Goal: Information Seeking & Learning: Learn about a topic

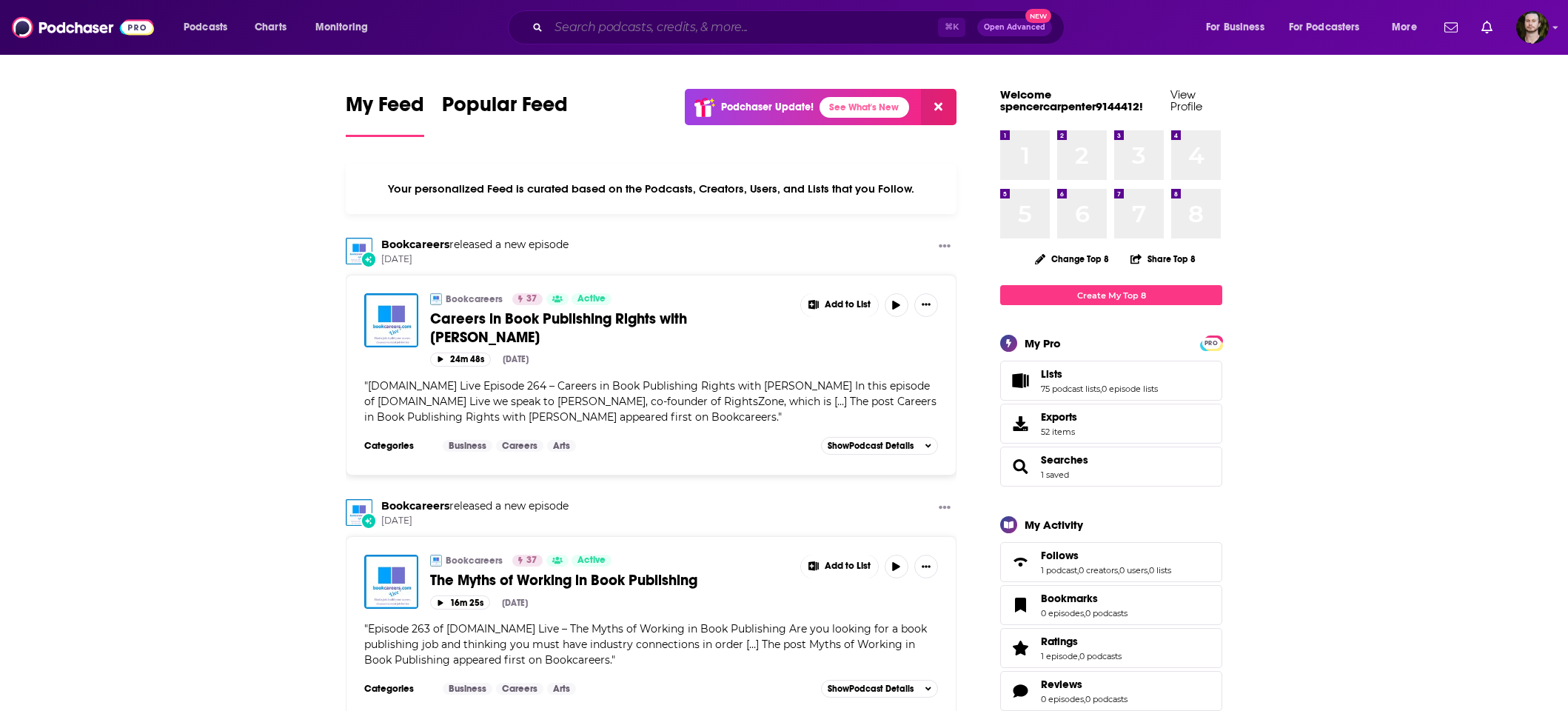
click at [805, 32] on input "Search podcasts, credits, & more..." at bounding box center [743, 27] width 390 height 24
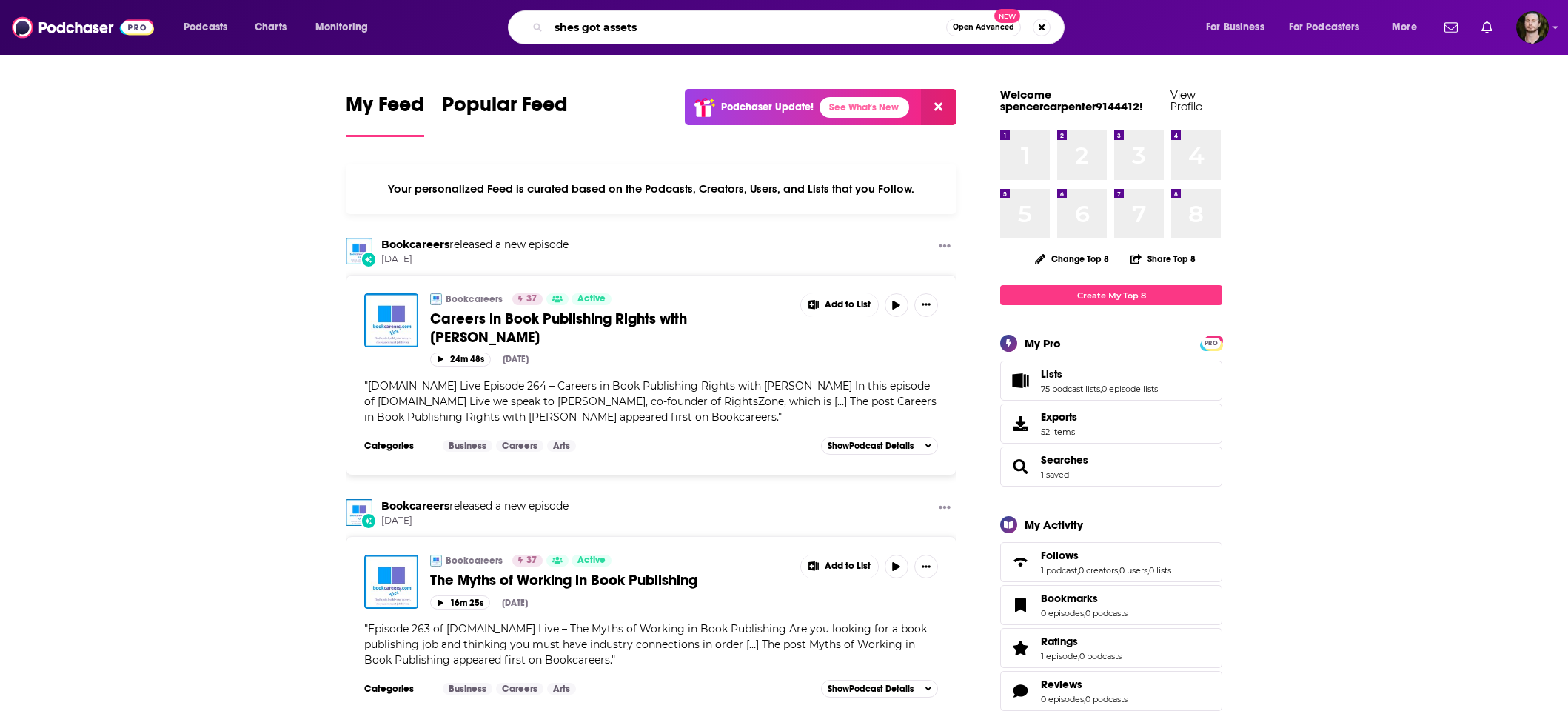
type input "shes got assets"
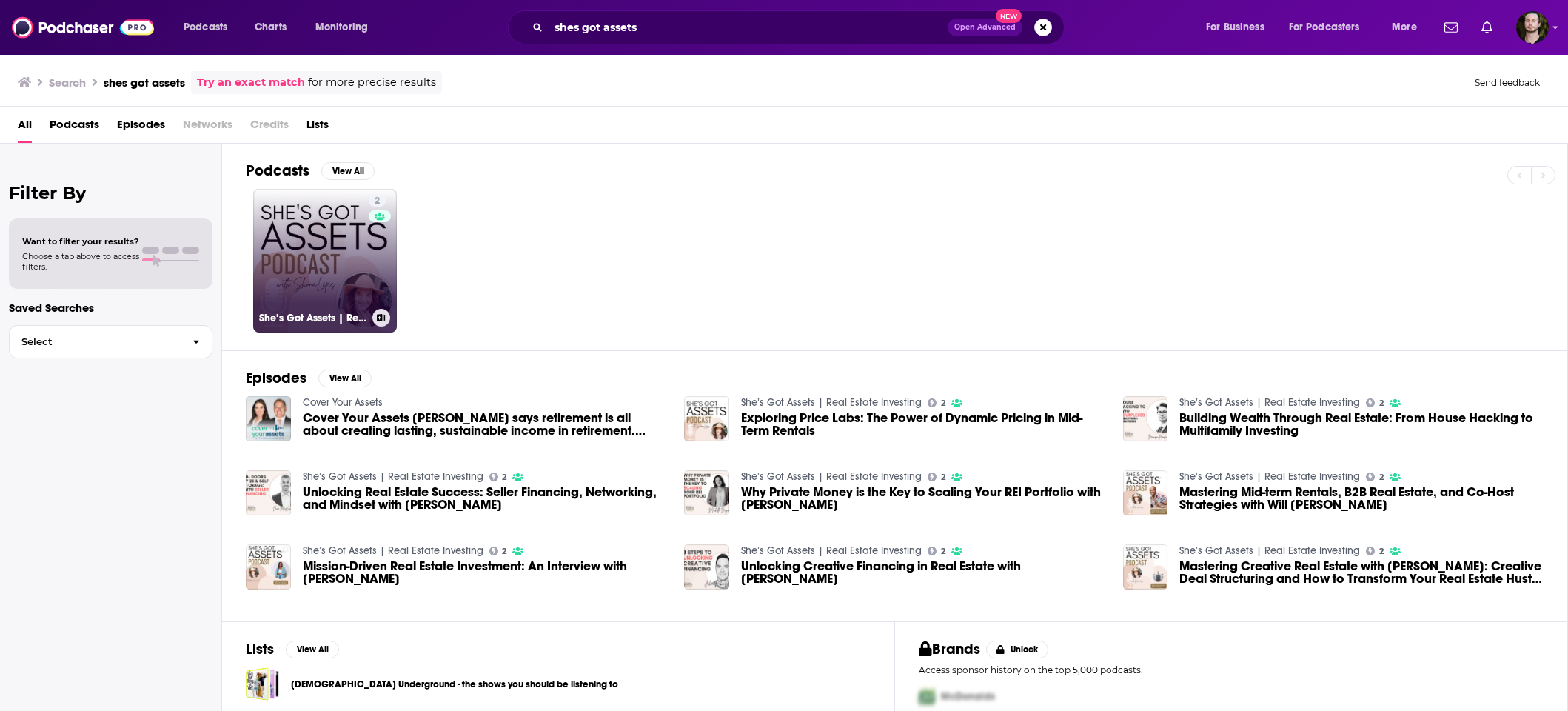
click at [369, 248] on div "2" at bounding box center [379, 251] width 22 height 114
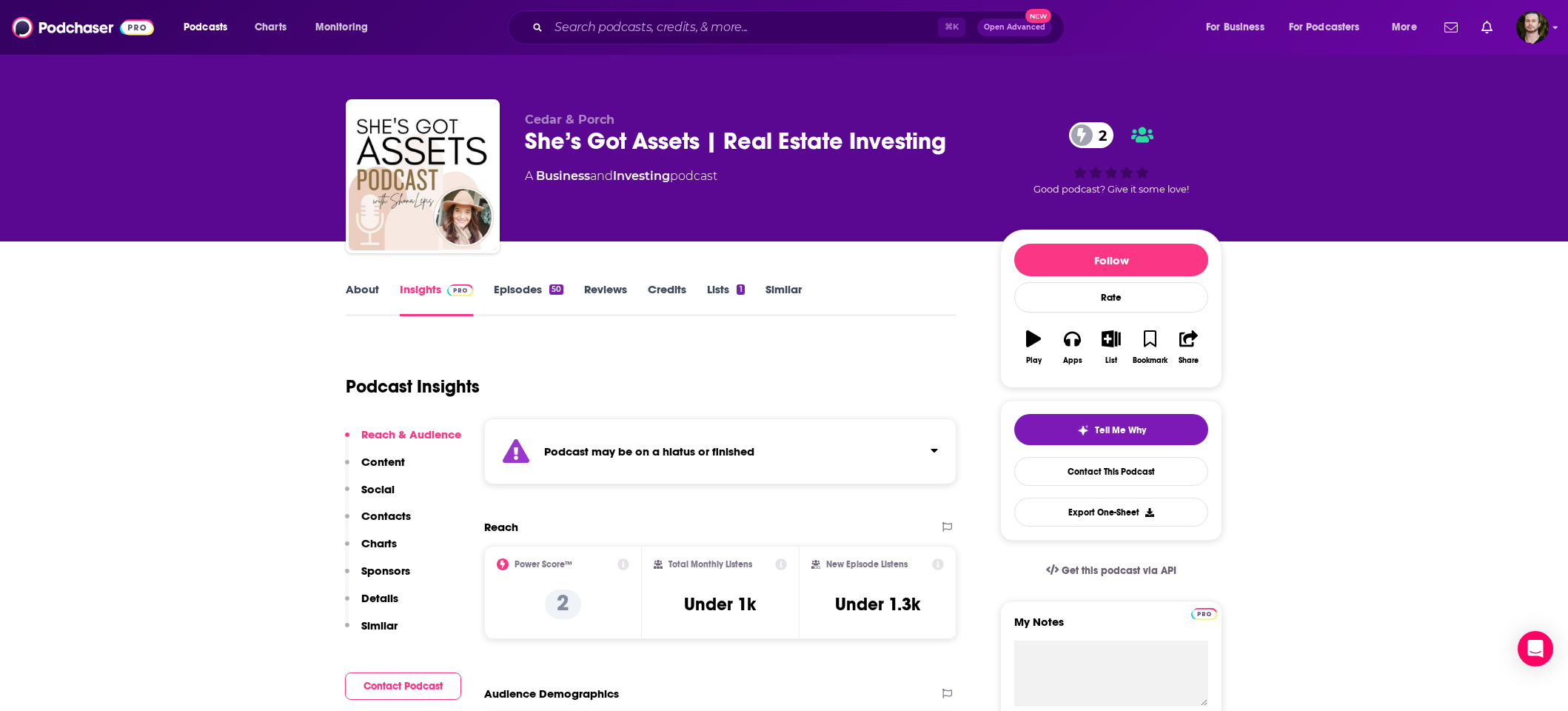
click at [370, 285] on link "About" at bounding box center [362, 299] width 33 height 34
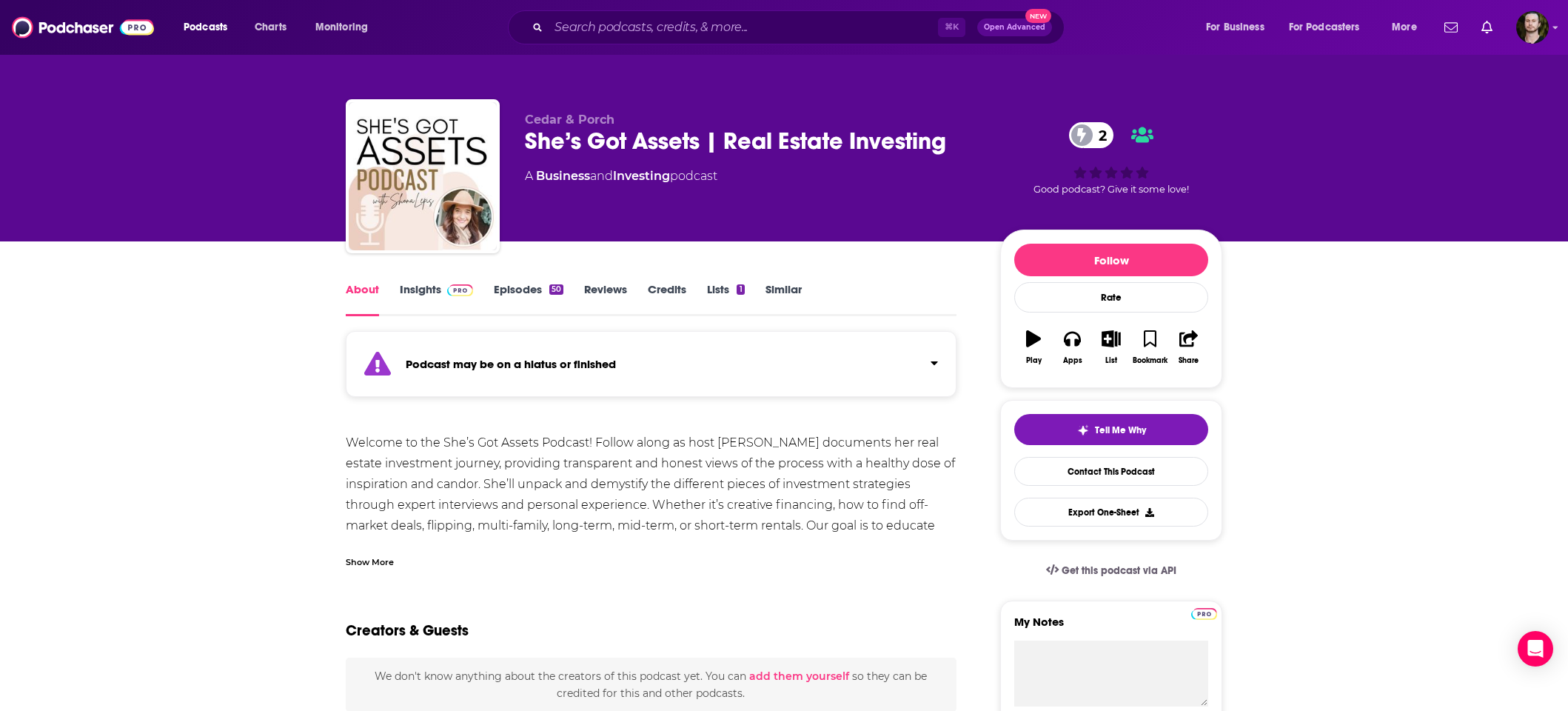
scroll to position [5, 0]
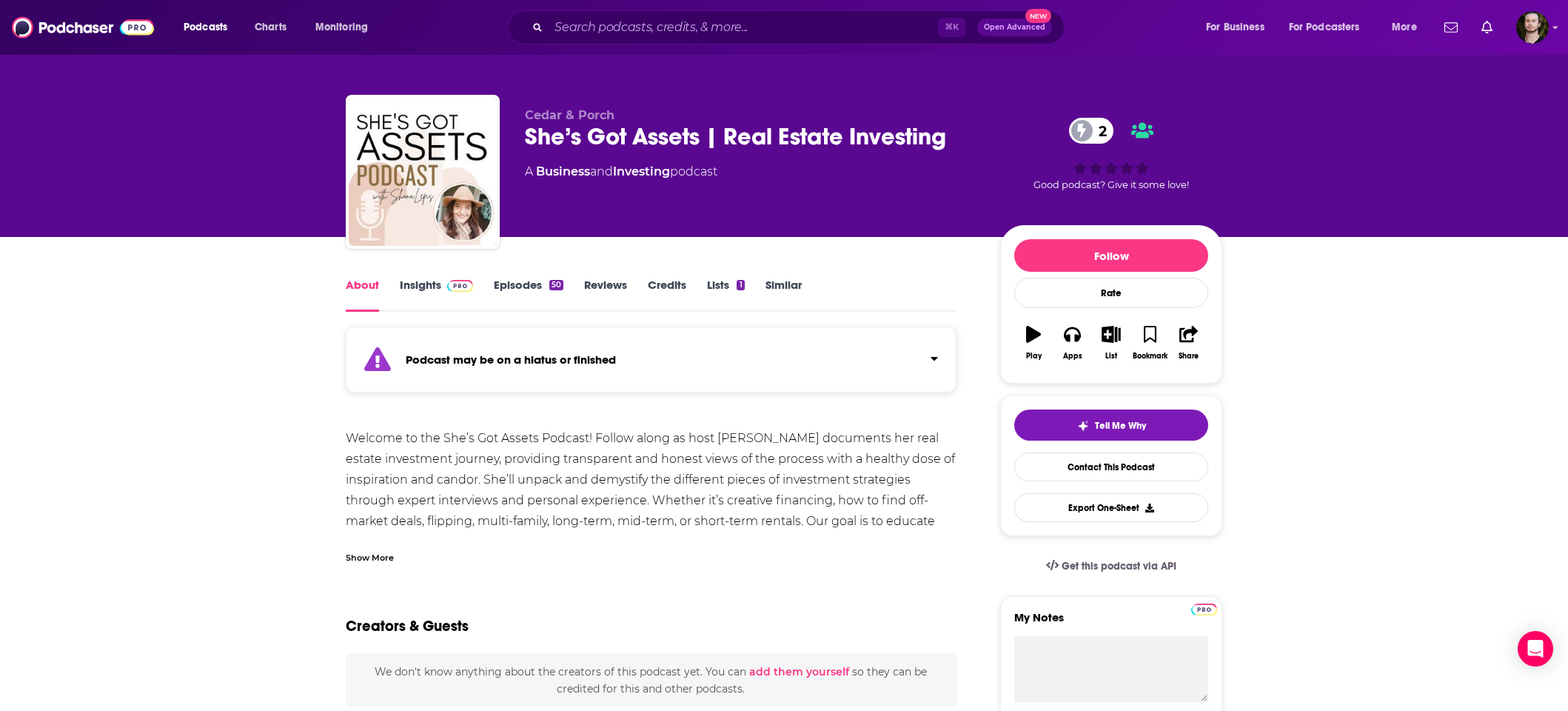
click at [365, 555] on div "Show More" at bounding box center [370, 556] width 48 height 14
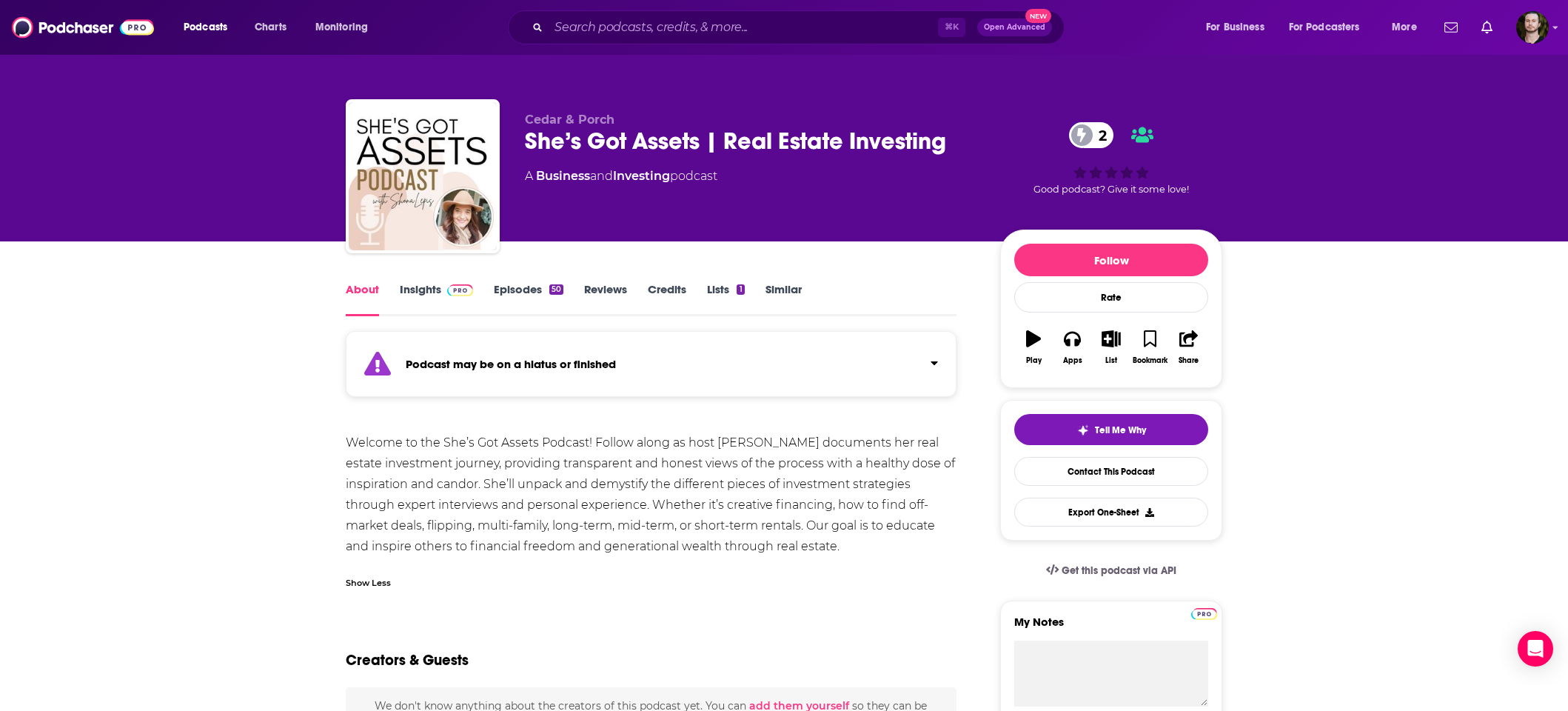
scroll to position [3, 0]
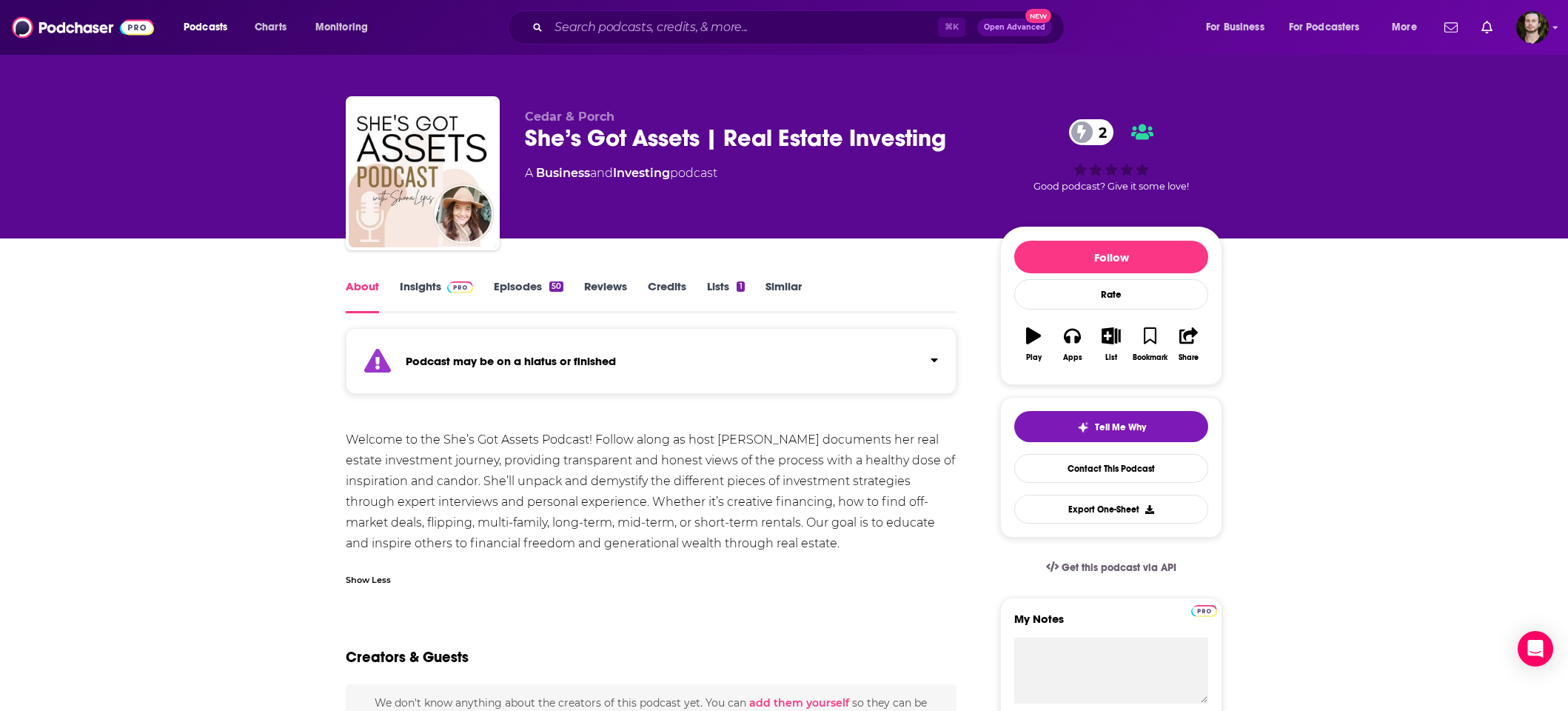
click at [426, 288] on link "Insights" at bounding box center [436, 296] width 74 height 34
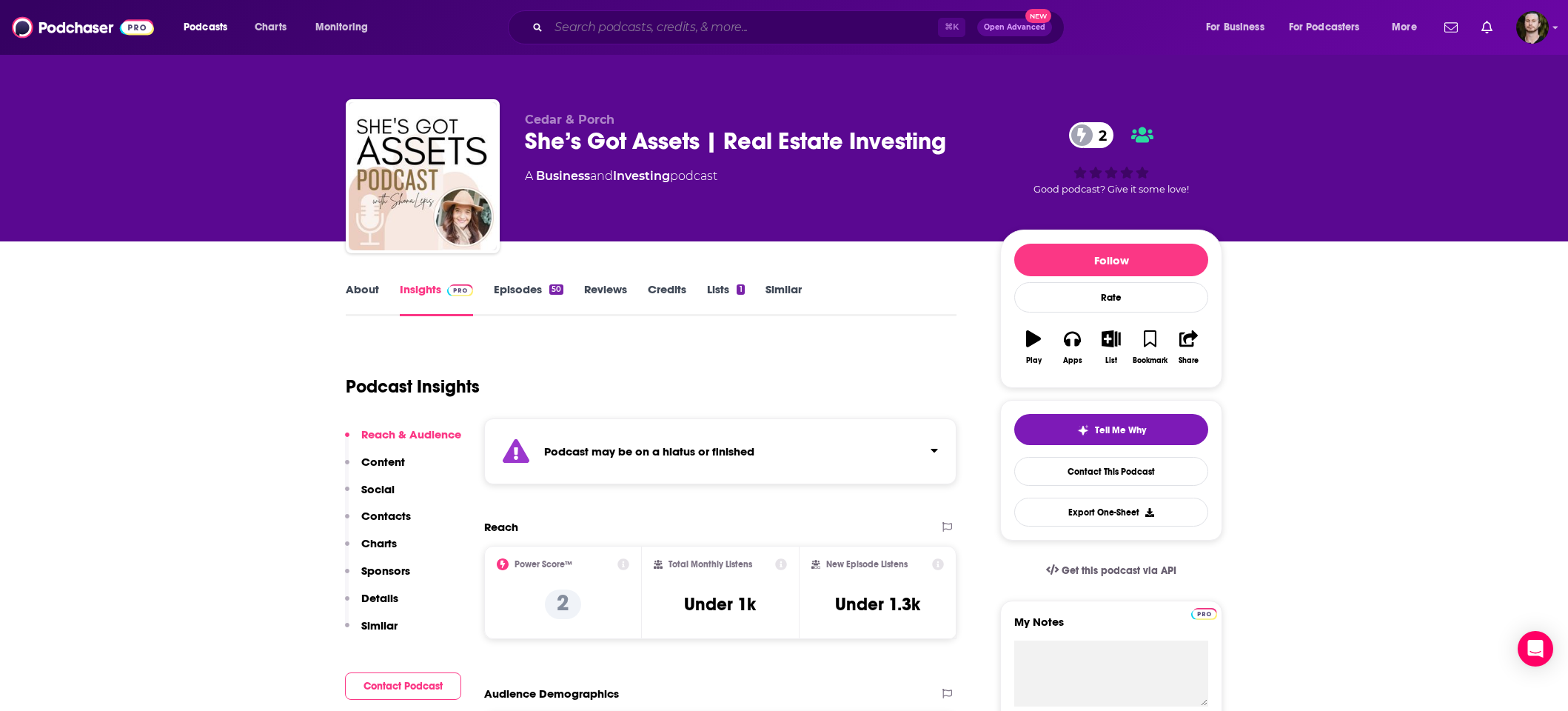
click at [659, 25] on input "Search podcasts, credits, & more..." at bounding box center [743, 27] width 390 height 24
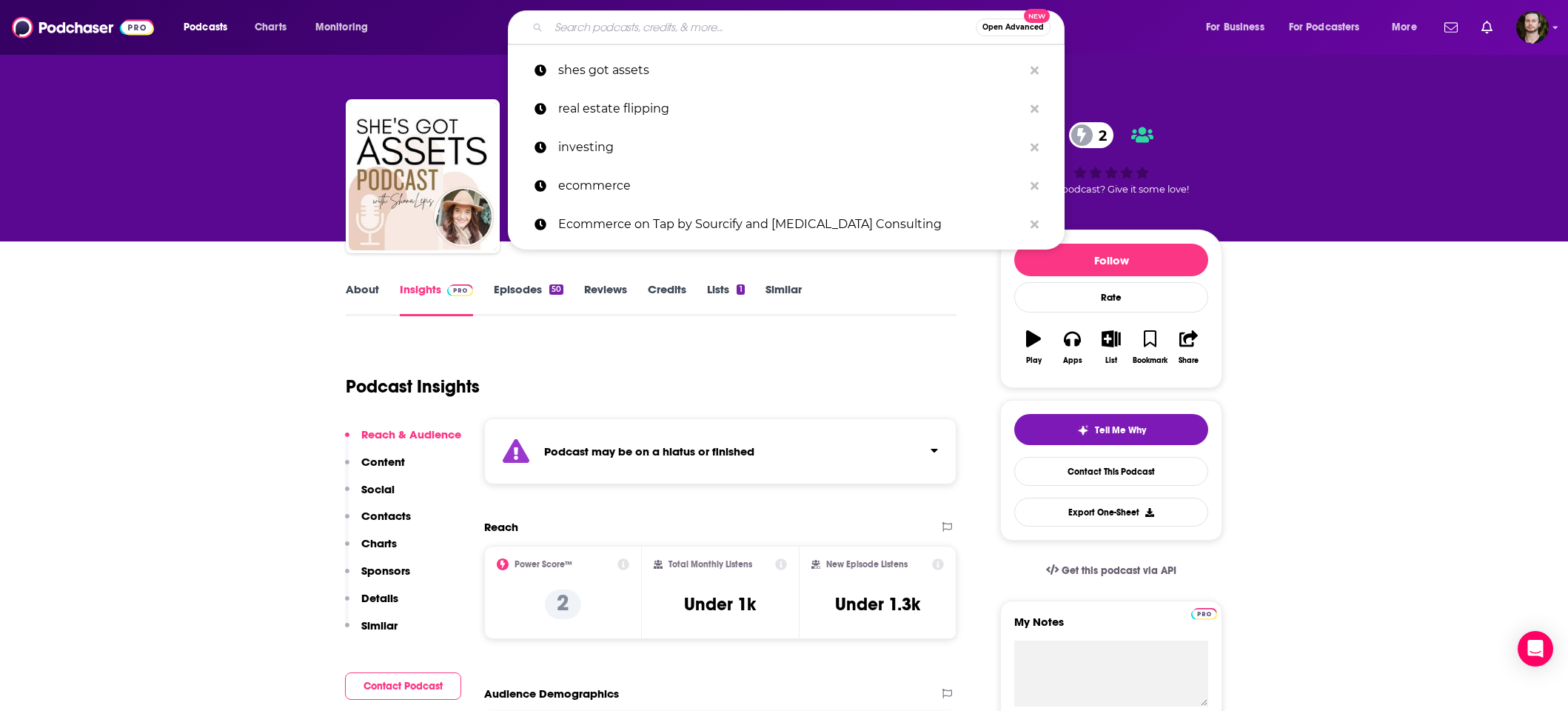
paste input "eCommerceFastlane Podcast"
type input "eCommerceFastlane Podcast"
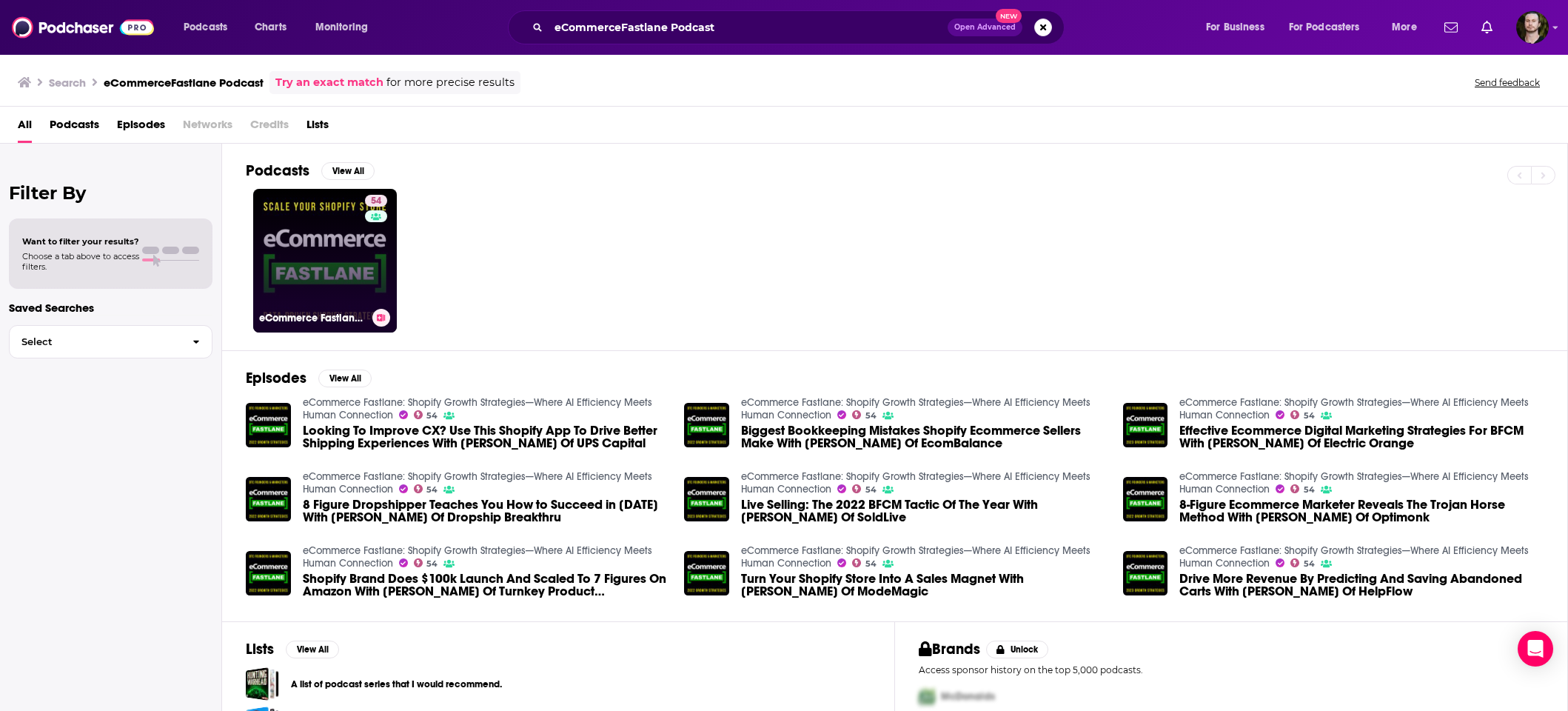
click at [379, 248] on div "54" at bounding box center [377, 251] width 26 height 114
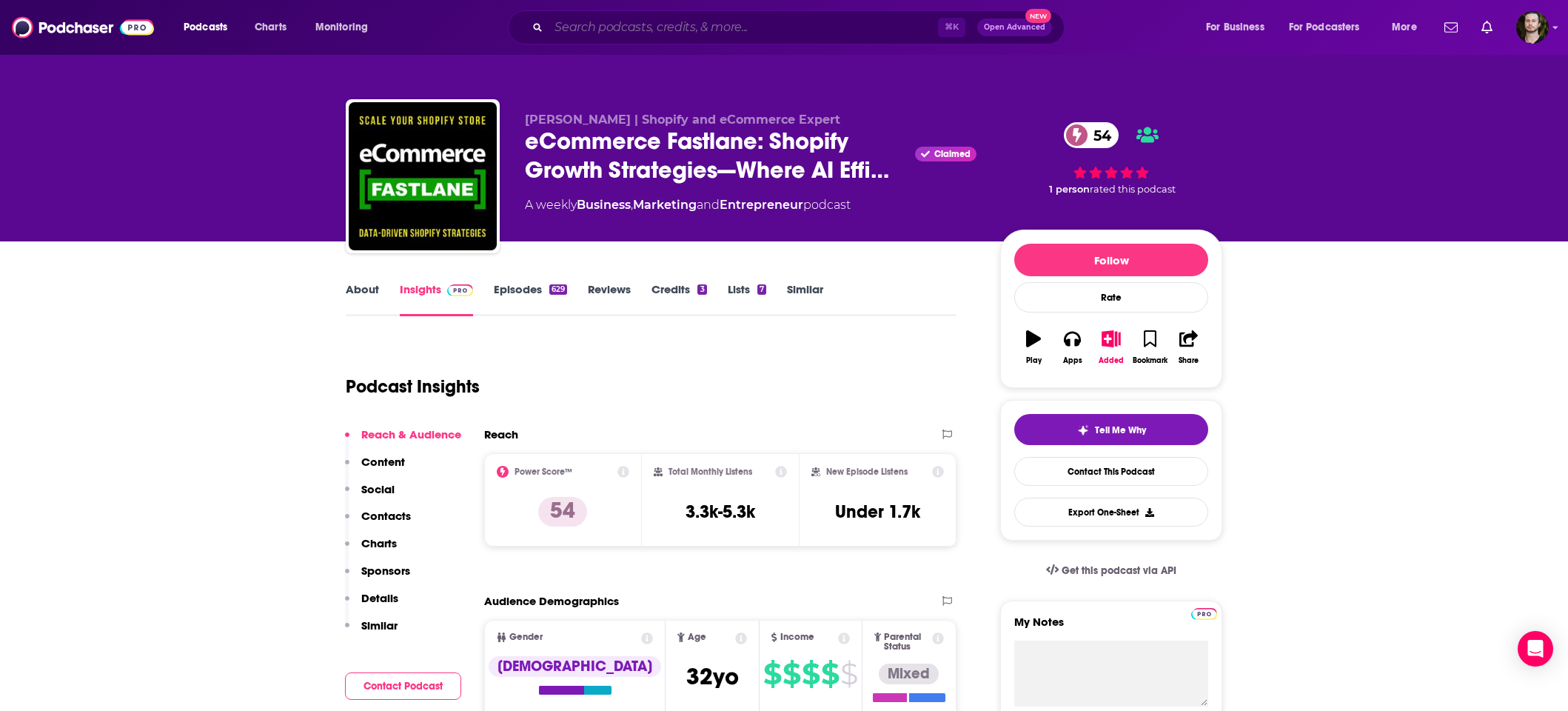
click at [656, 25] on input "Search podcasts, credits, & more..." at bounding box center [743, 27] width 390 height 24
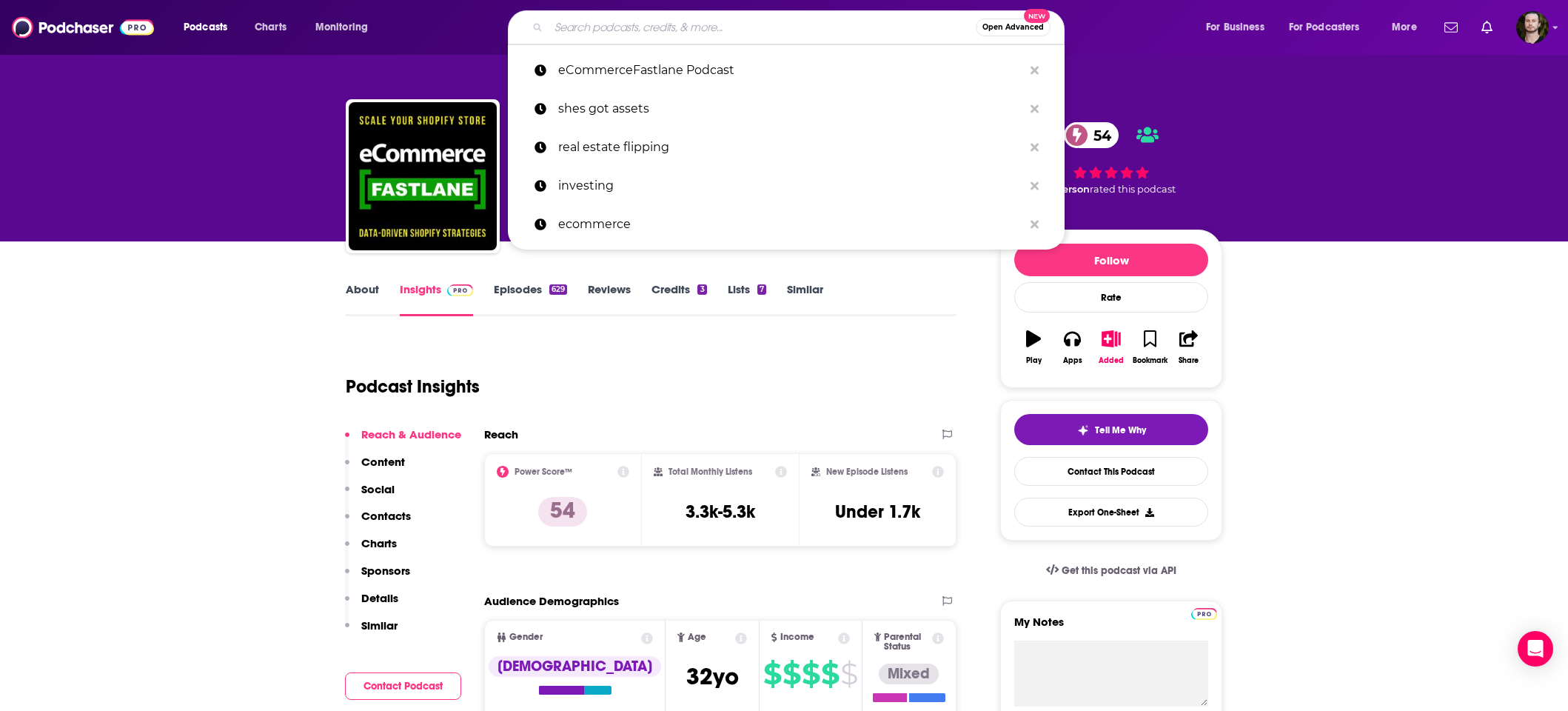
paste input "The Girlfriend Doctor"
type input "The Girlfriend Doctor"
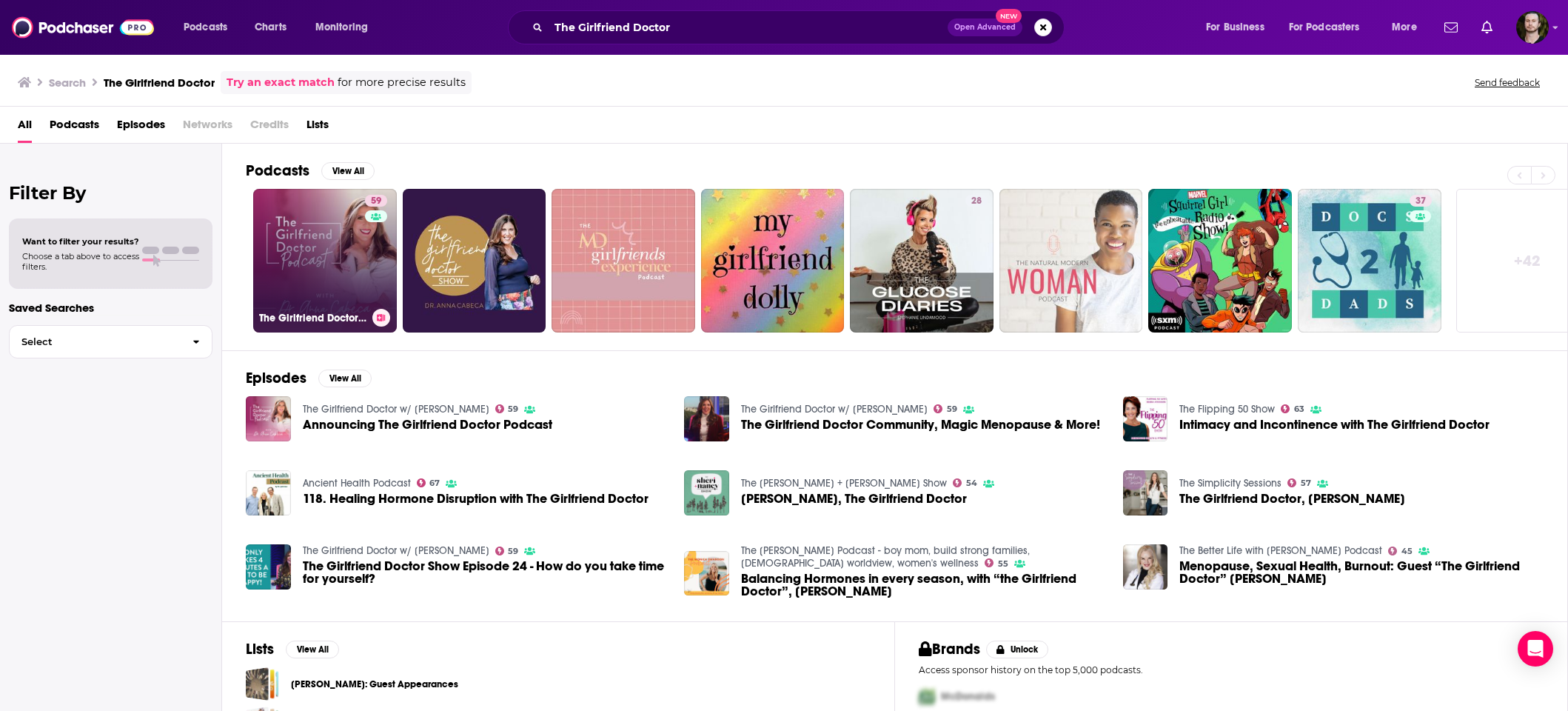
click at [337, 238] on link "59 The Girlfriend Doctor w/ Dr. Anna Cabeca" at bounding box center [325, 261] width 143 height 143
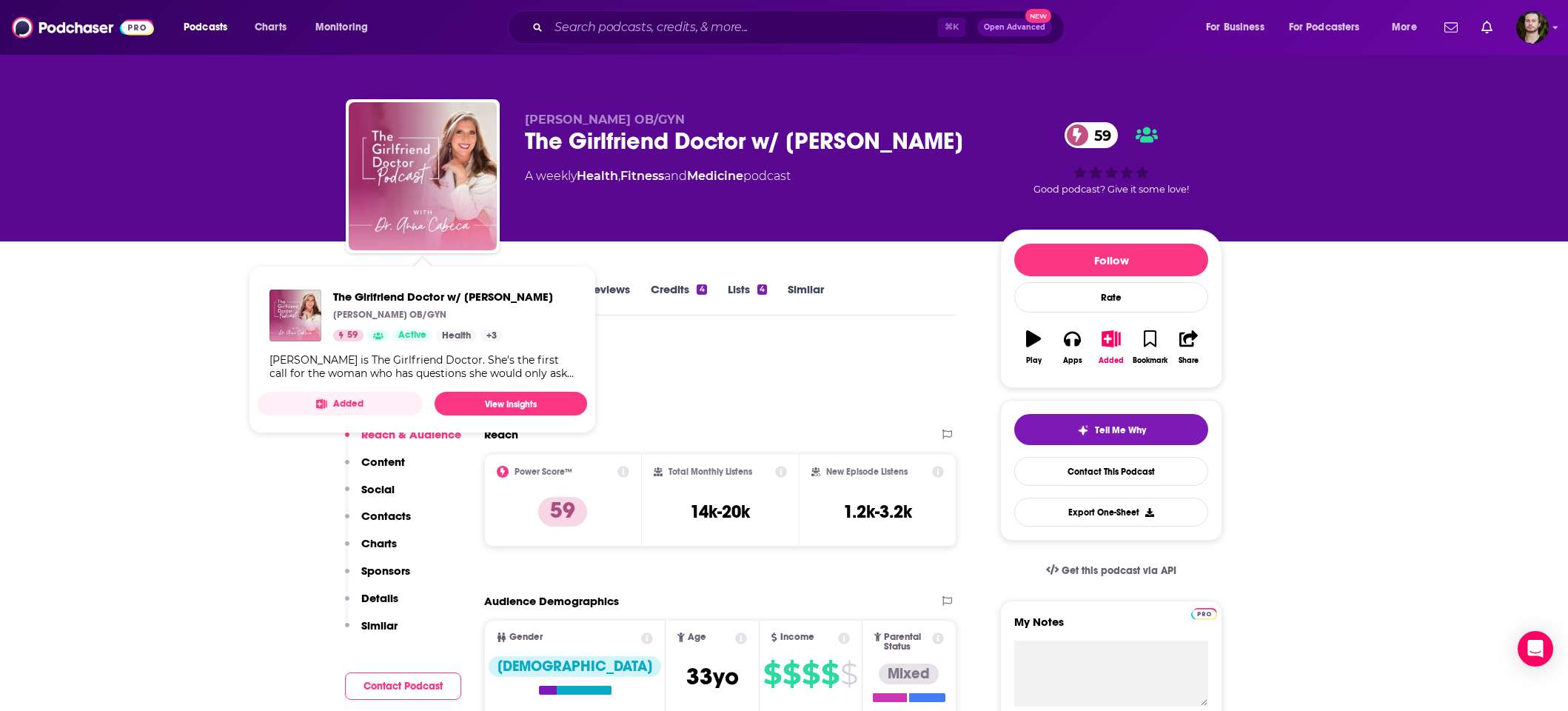
click at [832, 370] on div "Podcast Insights" at bounding box center [645, 377] width 599 height 75
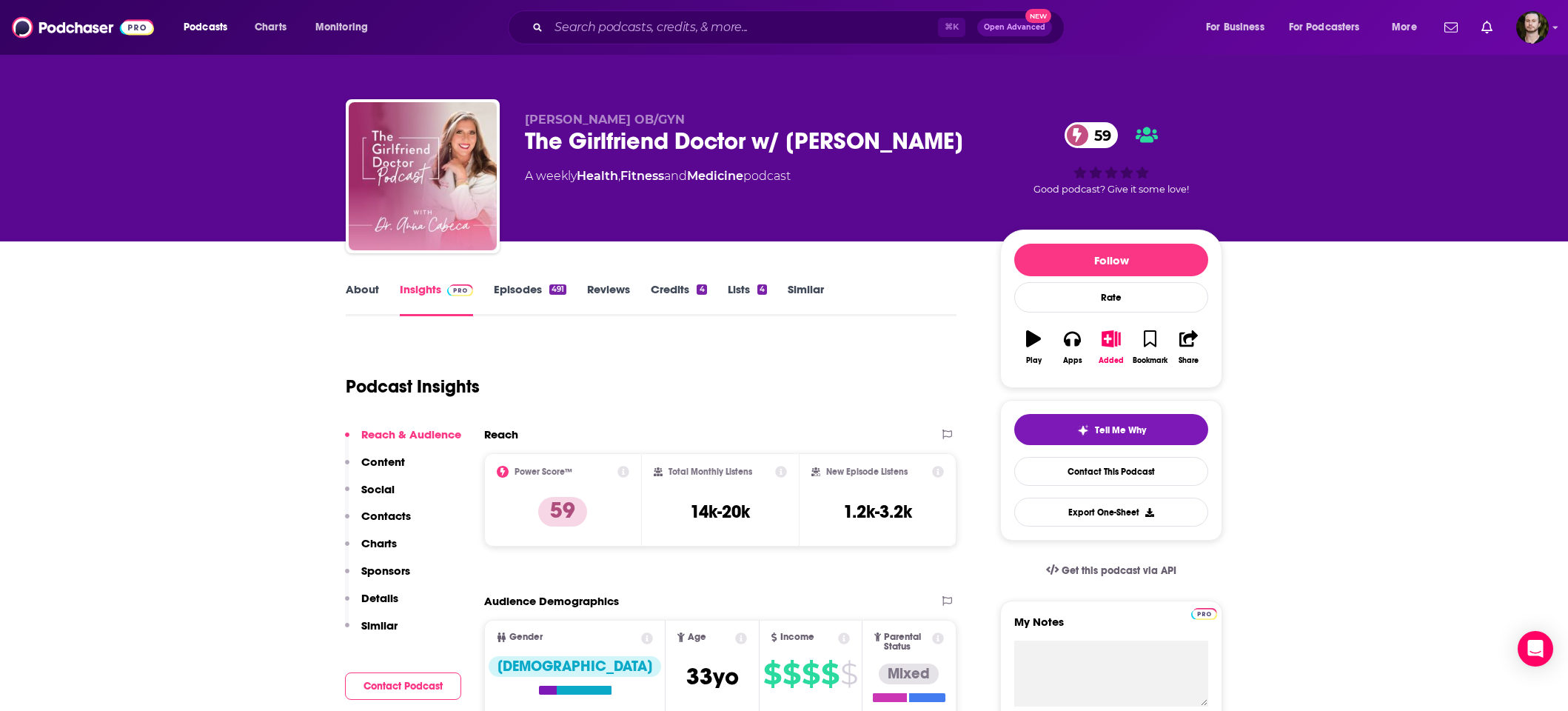
click at [365, 286] on link "About" at bounding box center [362, 299] width 33 height 34
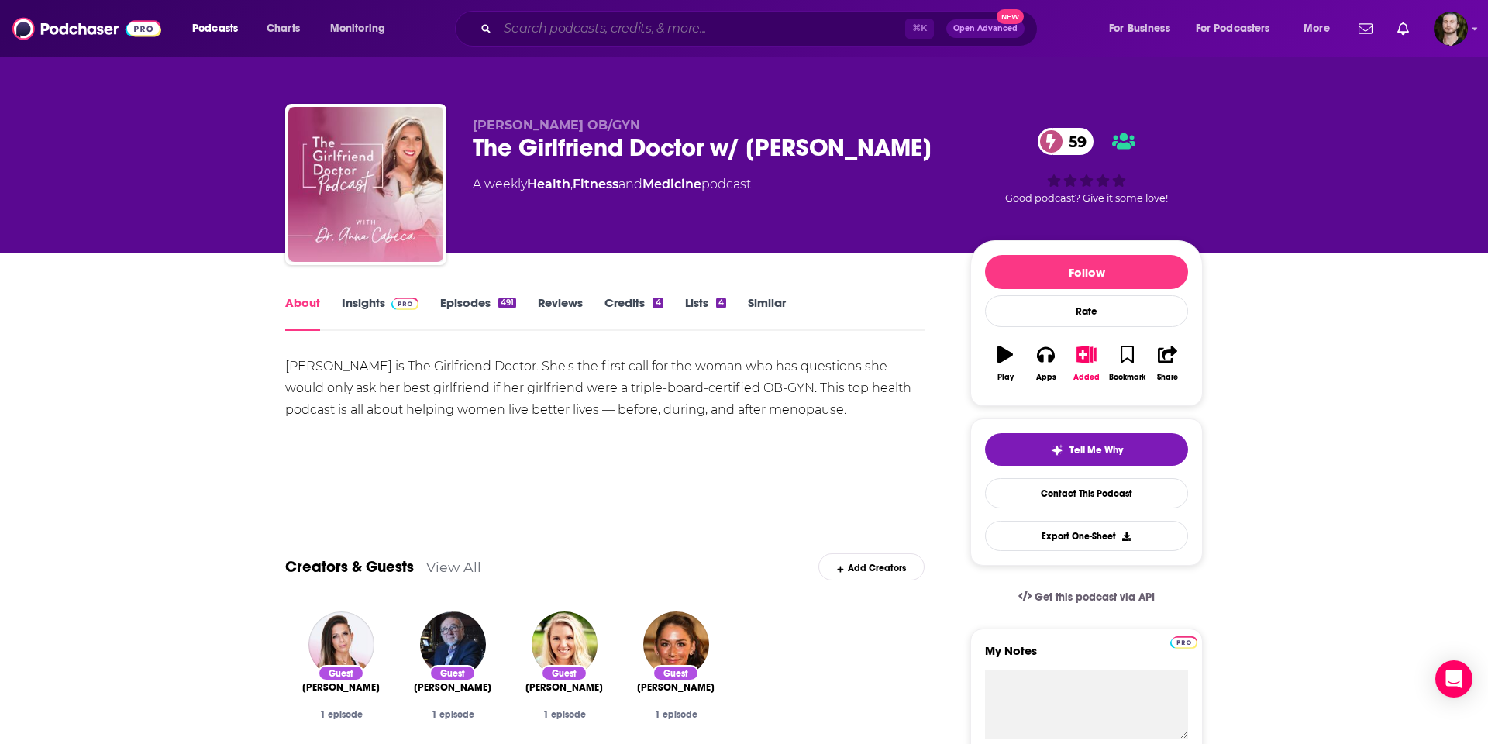
click at [680, 29] on input "Search podcasts, credits, & more..." at bounding box center [701, 28] width 408 height 25
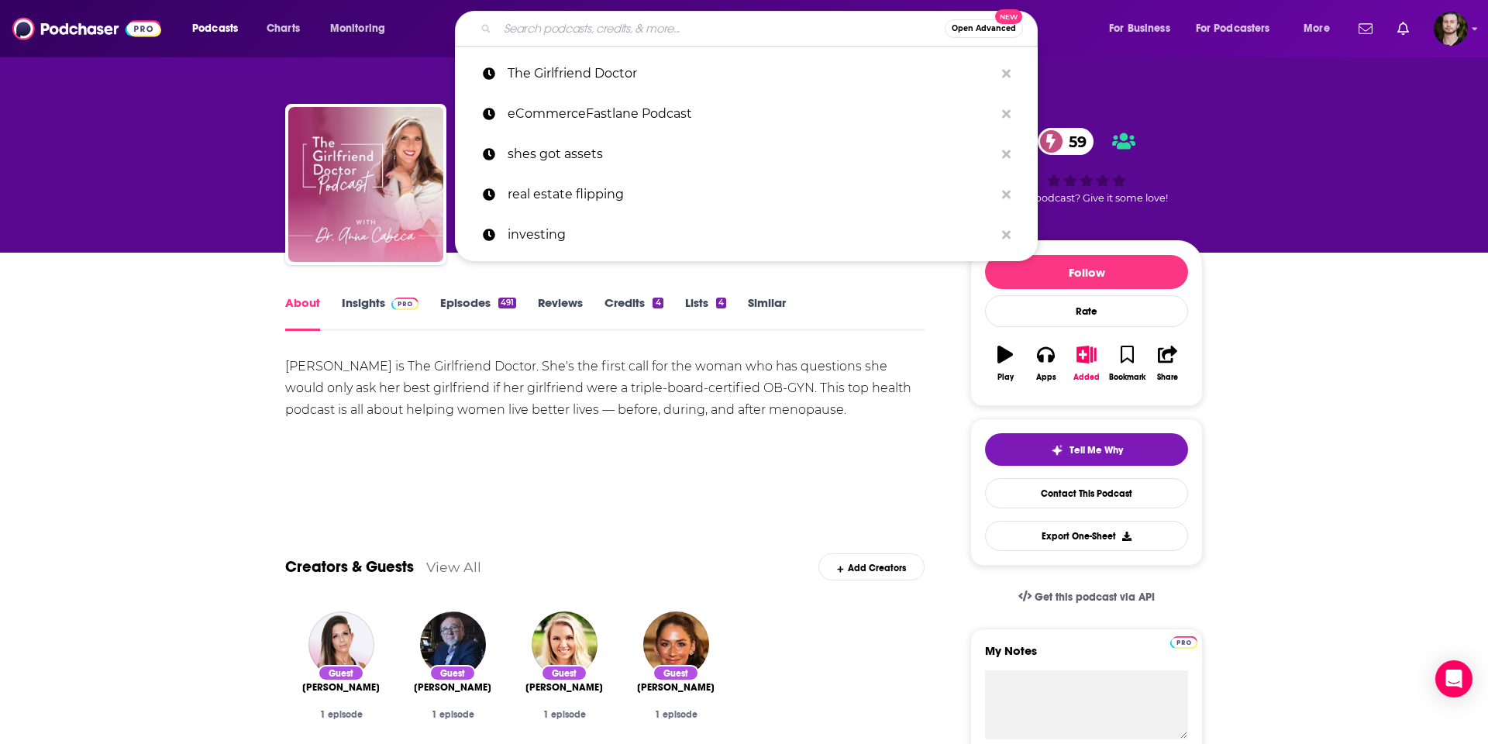
paste input "The Seller's Edge"
type input "The Seller's Edge"
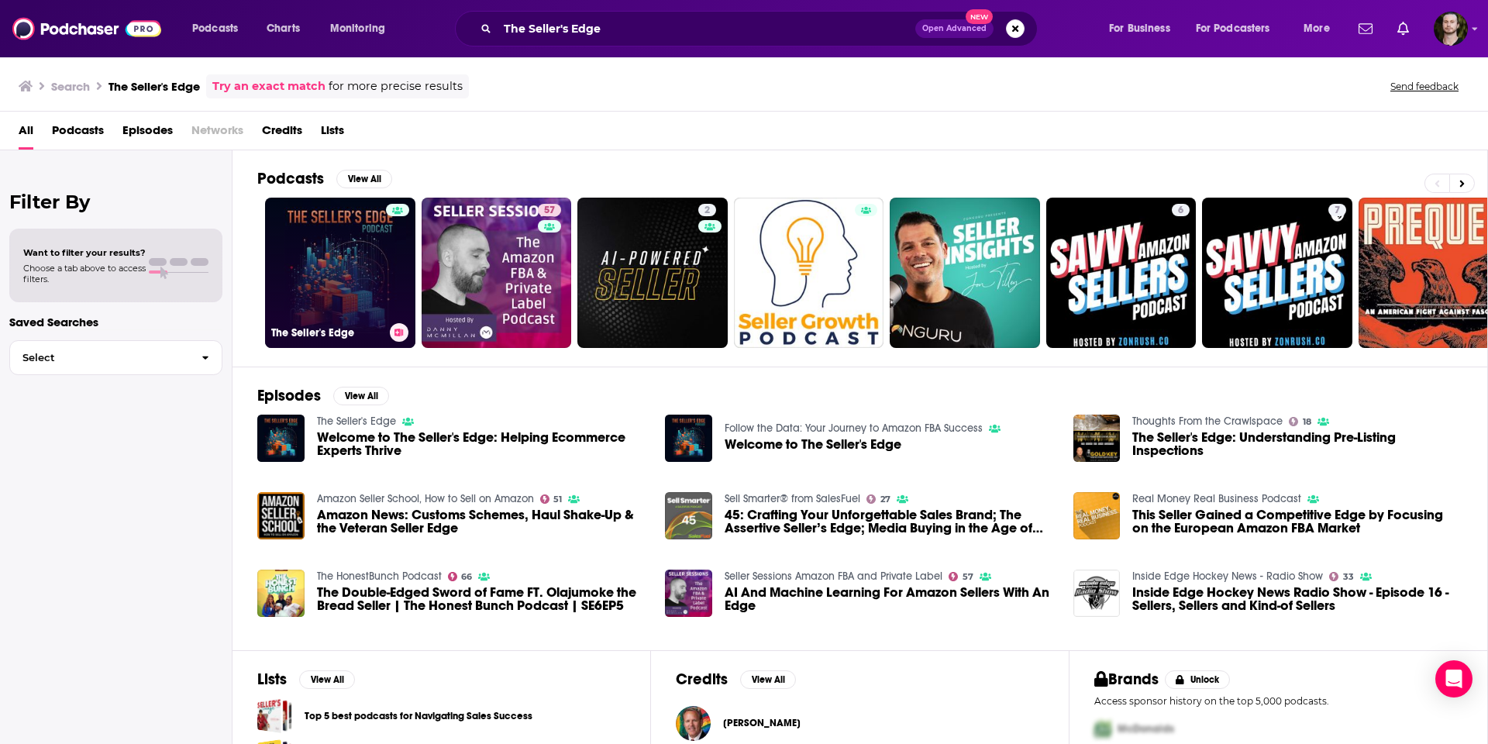
click at [363, 240] on link "The Seller's Edge" at bounding box center [340, 273] width 150 height 150
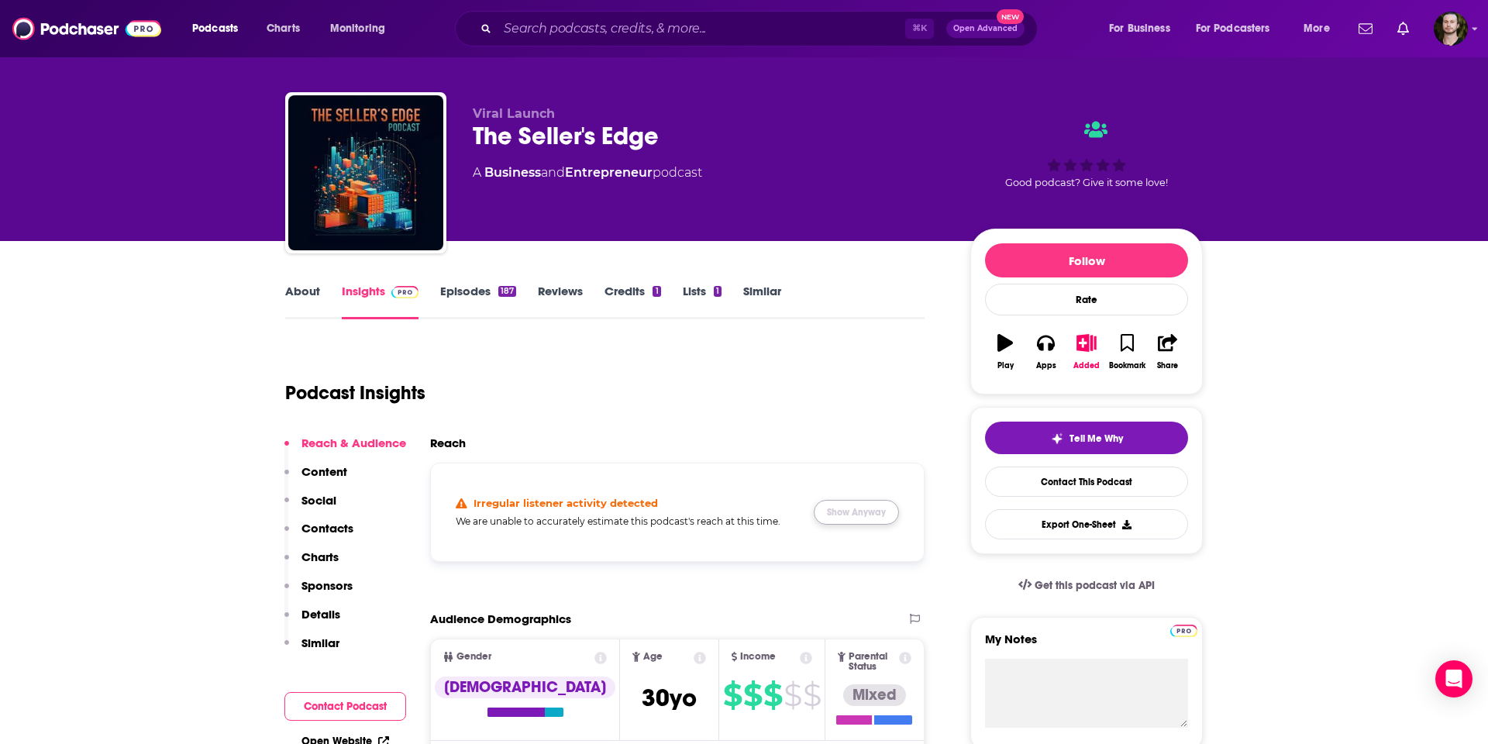
click at [862, 510] on button "Show Anyway" at bounding box center [856, 512] width 85 height 25
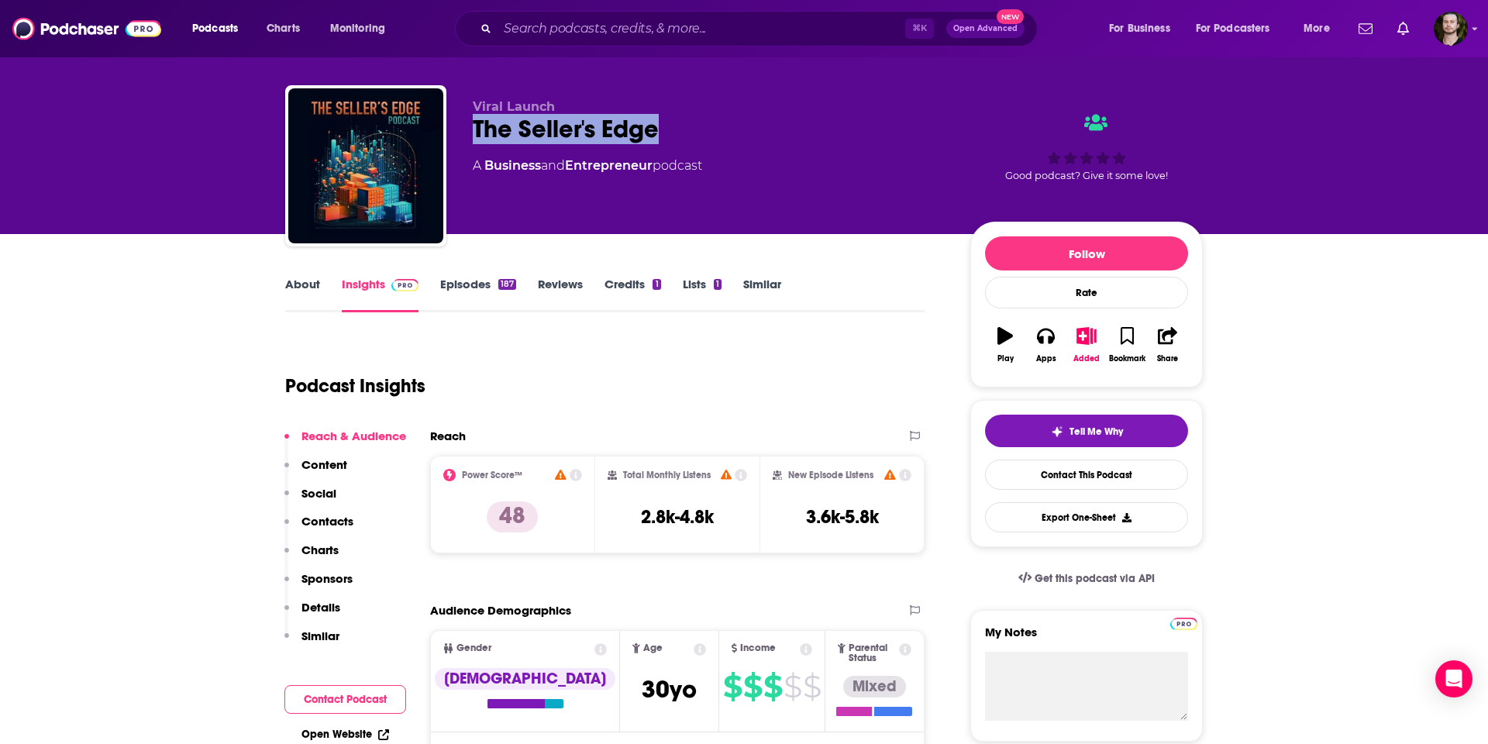
drag, startPoint x: 667, startPoint y: 129, endPoint x: 477, endPoint y: 129, distance: 189.8
click at [477, 129] on div "The Seller's Edge" at bounding box center [709, 129] width 473 height 30
copy h2 "The Seller's Edge"
